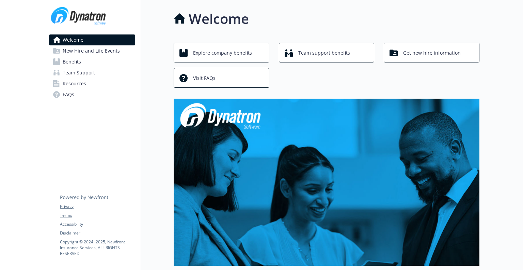
click at [102, 52] on span "New Hire and Life Events" at bounding box center [91, 50] width 57 height 11
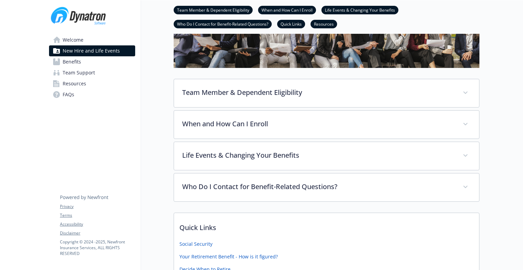
scroll to position [68, 0]
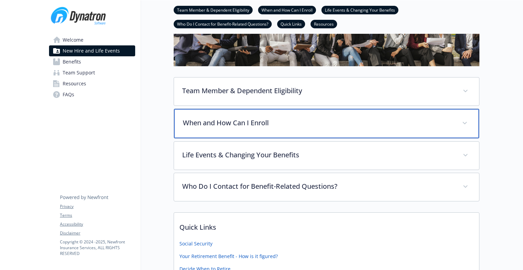
click at [256, 119] on p "When and How Can I Enroll" at bounding box center [318, 123] width 271 height 10
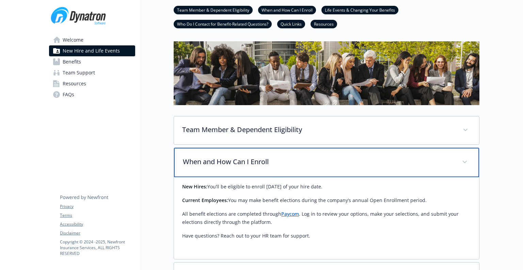
scroll to position [0, 0]
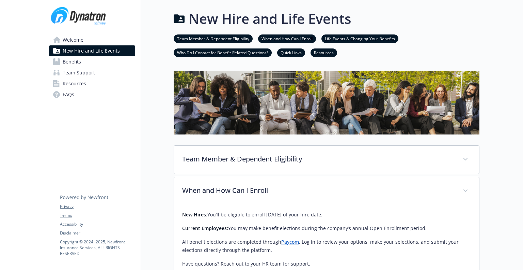
click at [63, 61] on span "Benefits" at bounding box center [72, 61] width 18 height 11
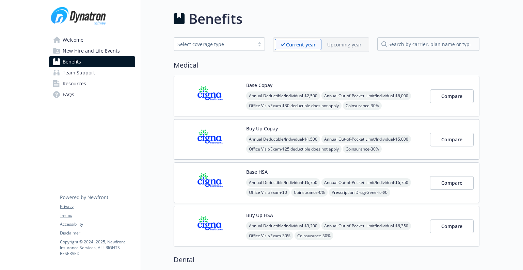
click at [347, 46] on p "Upcoming year" at bounding box center [345, 44] width 34 height 7
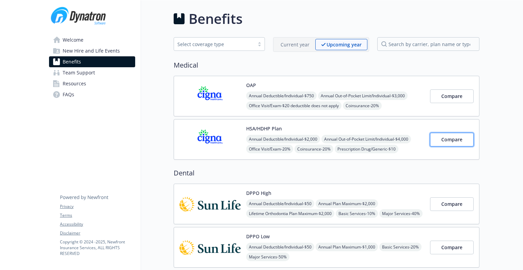
click at [449, 137] on span "Compare" at bounding box center [452, 139] width 21 height 6
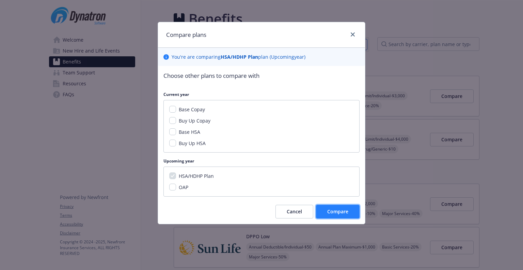
click at [339, 210] on span "Compare" at bounding box center [338, 211] width 21 height 6
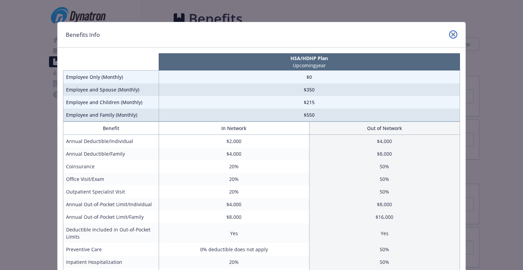
click at [452, 35] on icon "close" at bounding box center [454, 34] width 4 height 4
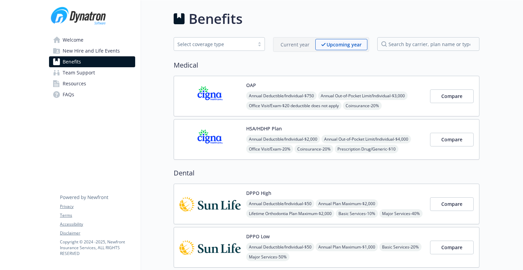
click at [295, 45] on p "Current year" at bounding box center [295, 44] width 29 height 7
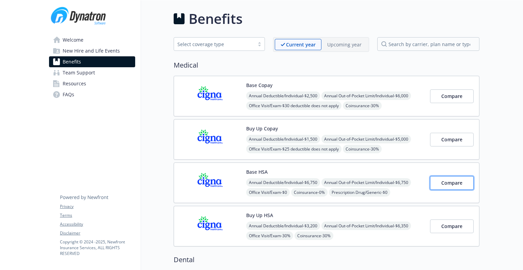
click at [449, 181] on span "Compare" at bounding box center [452, 182] width 21 height 6
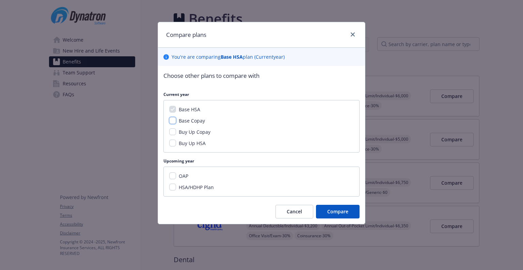
click at [174, 119] on input "Base Copay" at bounding box center [172, 120] width 7 height 7
checkbox input "true"
click at [335, 211] on span "Compare" at bounding box center [338, 211] width 21 height 6
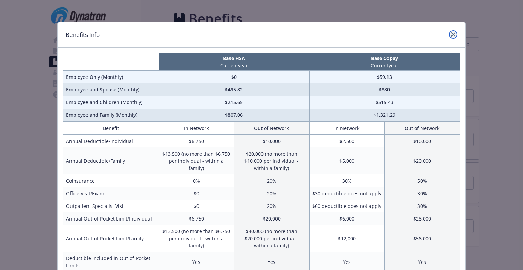
click at [452, 36] on icon "close" at bounding box center [454, 34] width 4 height 4
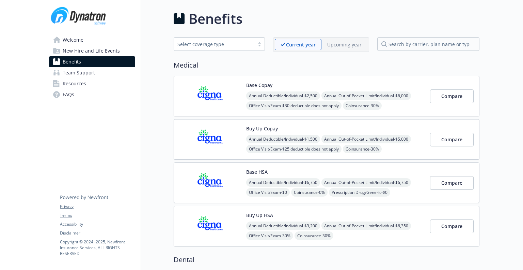
click at [346, 43] on p "Upcoming year" at bounding box center [345, 44] width 34 height 7
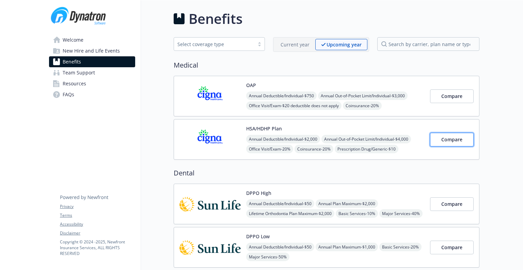
click at [455, 138] on span "Compare" at bounding box center [452, 139] width 21 height 6
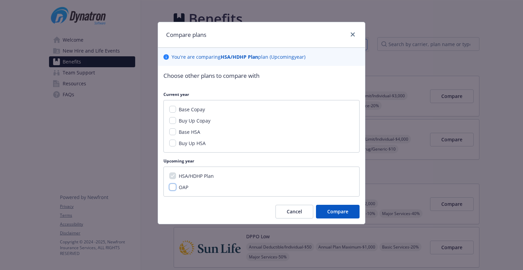
click at [173, 187] on input "OAP" at bounding box center [172, 186] width 7 height 7
checkbox input "true"
click at [339, 212] on span "Compare" at bounding box center [338, 211] width 21 height 6
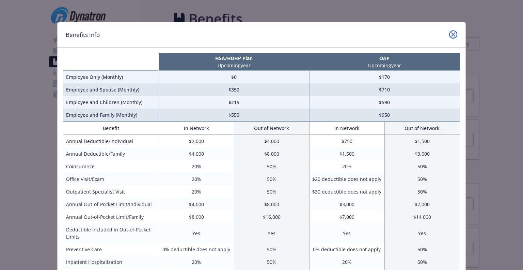
click at [452, 35] on icon "close" at bounding box center [454, 34] width 4 height 4
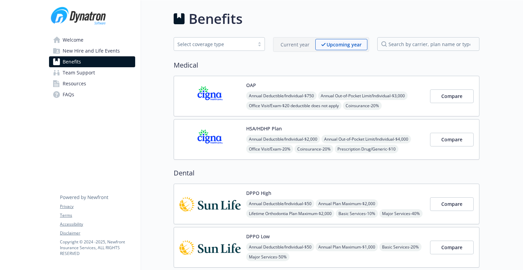
click at [294, 44] on p "Current year" at bounding box center [295, 44] width 29 height 7
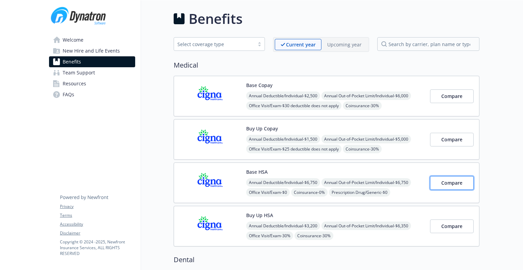
click at [449, 181] on span "Compare" at bounding box center [452, 182] width 21 height 6
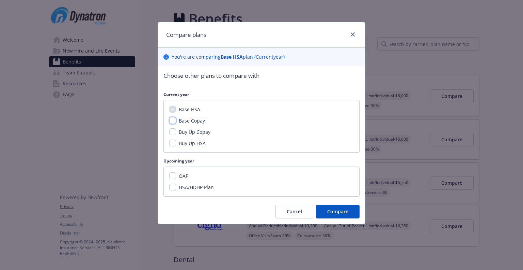
click at [173, 121] on input "Base Copay" at bounding box center [172, 120] width 7 height 7
checkbox input "true"
click at [174, 132] on input "Buy Up Copay" at bounding box center [172, 131] width 7 height 7
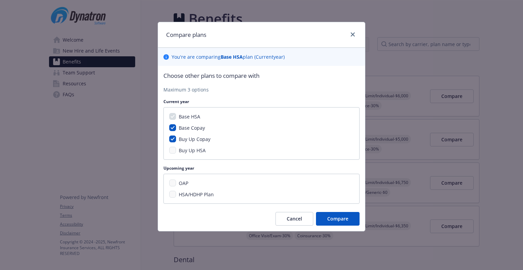
click at [174, 154] on div "Base HSA Base Copay Buy Up Copay Buy Up HSA" at bounding box center [262, 133] width 196 height 52
click at [172, 138] on input "Buy Up Copay" at bounding box center [172, 138] width 7 height 7
checkbox input "false"
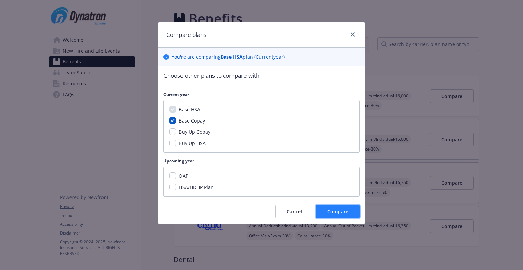
click at [338, 210] on span "Compare" at bounding box center [338, 211] width 21 height 6
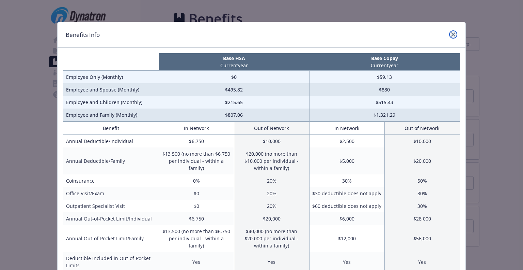
click at [452, 33] on icon "close" at bounding box center [454, 34] width 4 height 4
